Goal: Task Accomplishment & Management: Manage account settings

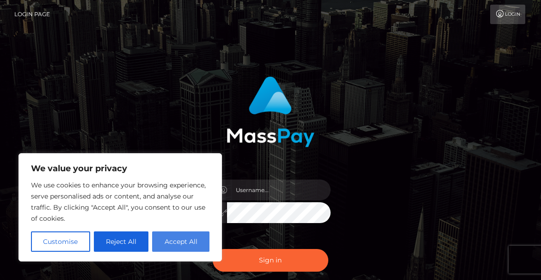
click at [185, 241] on button "Accept All" at bounding box center [180, 241] width 57 height 20
checkbox input "true"
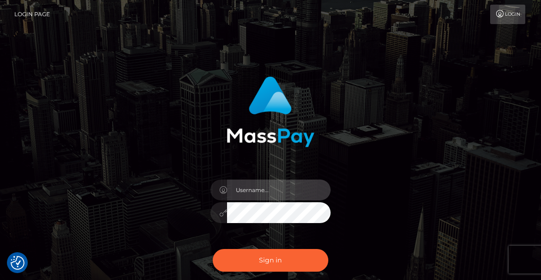
click at [268, 189] on input "text" at bounding box center [279, 189] width 104 height 21
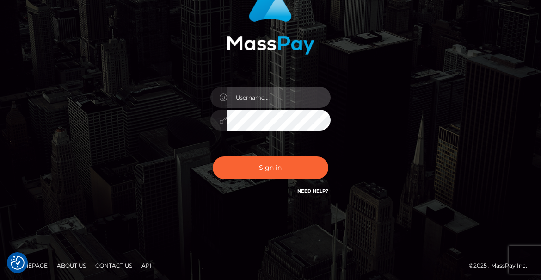
scroll to position [94, 0]
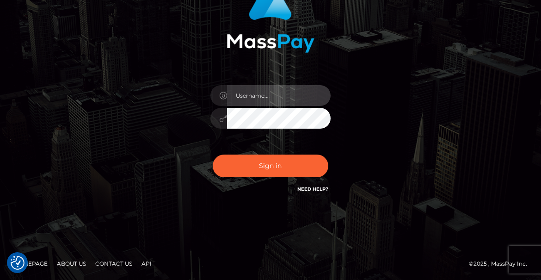
click at [249, 97] on input "text" at bounding box center [279, 95] width 104 height 21
paste input "[EMAIL_ADDRESS][DOMAIN_NAME]"
type input "[EMAIL_ADDRESS][DOMAIN_NAME]"
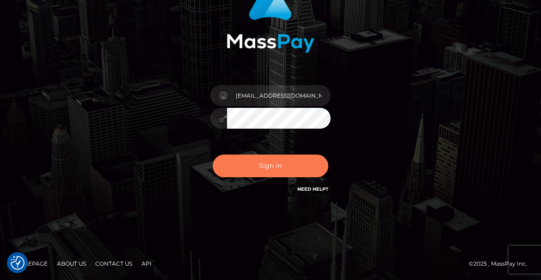
click at [263, 164] on button "Sign in" at bounding box center [271, 165] width 116 height 23
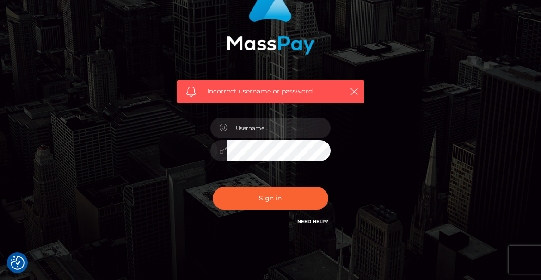
scroll to position [125, 0]
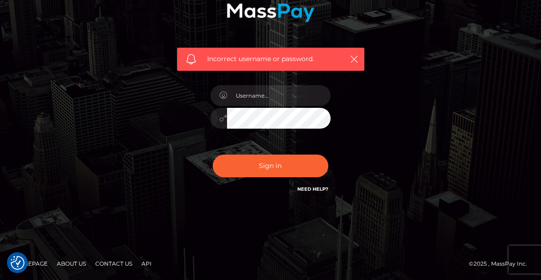
click at [304, 187] on link "Need Help?" at bounding box center [312, 189] width 31 height 6
click at [125, 160] on div "Incorrect username or password." at bounding box center [271, 78] width 444 height 266
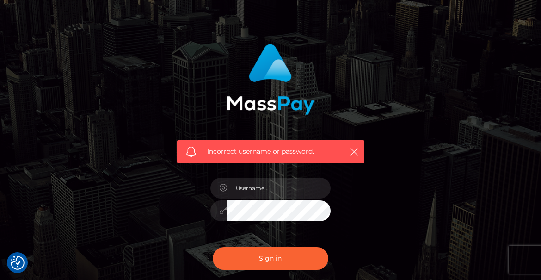
scroll to position [0, 0]
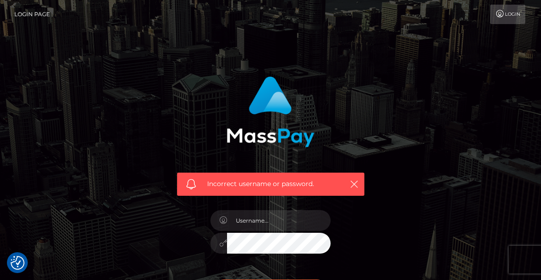
click at [497, 14] on icon at bounding box center [500, 13] width 10 height 7
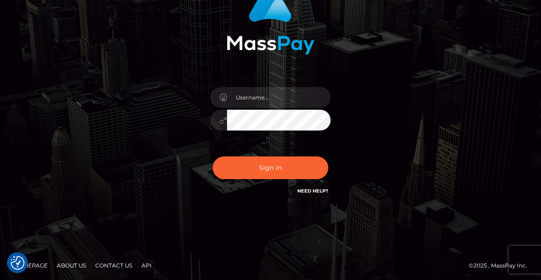
scroll to position [94, 0]
